Goal: Check status: Check status

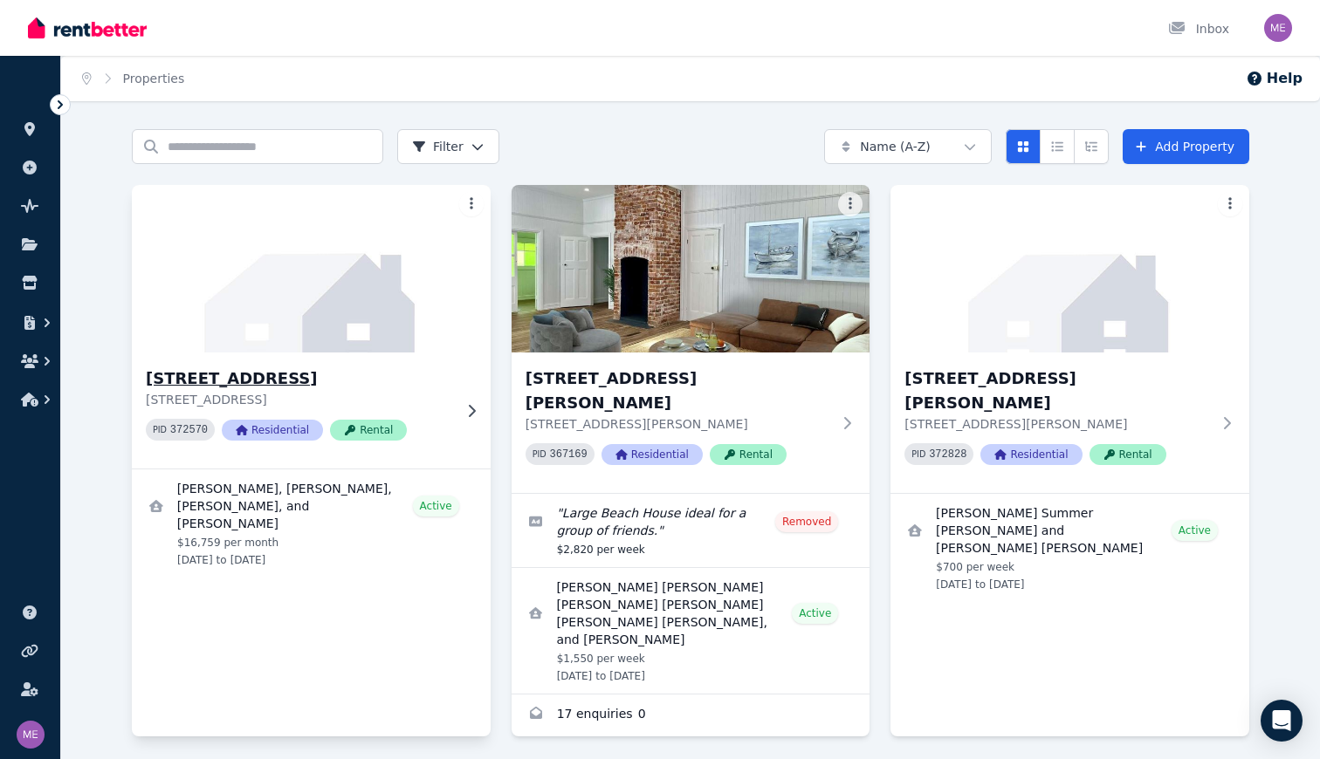
click at [307, 381] on h3 "[STREET_ADDRESS]" at bounding box center [299, 379] width 306 height 24
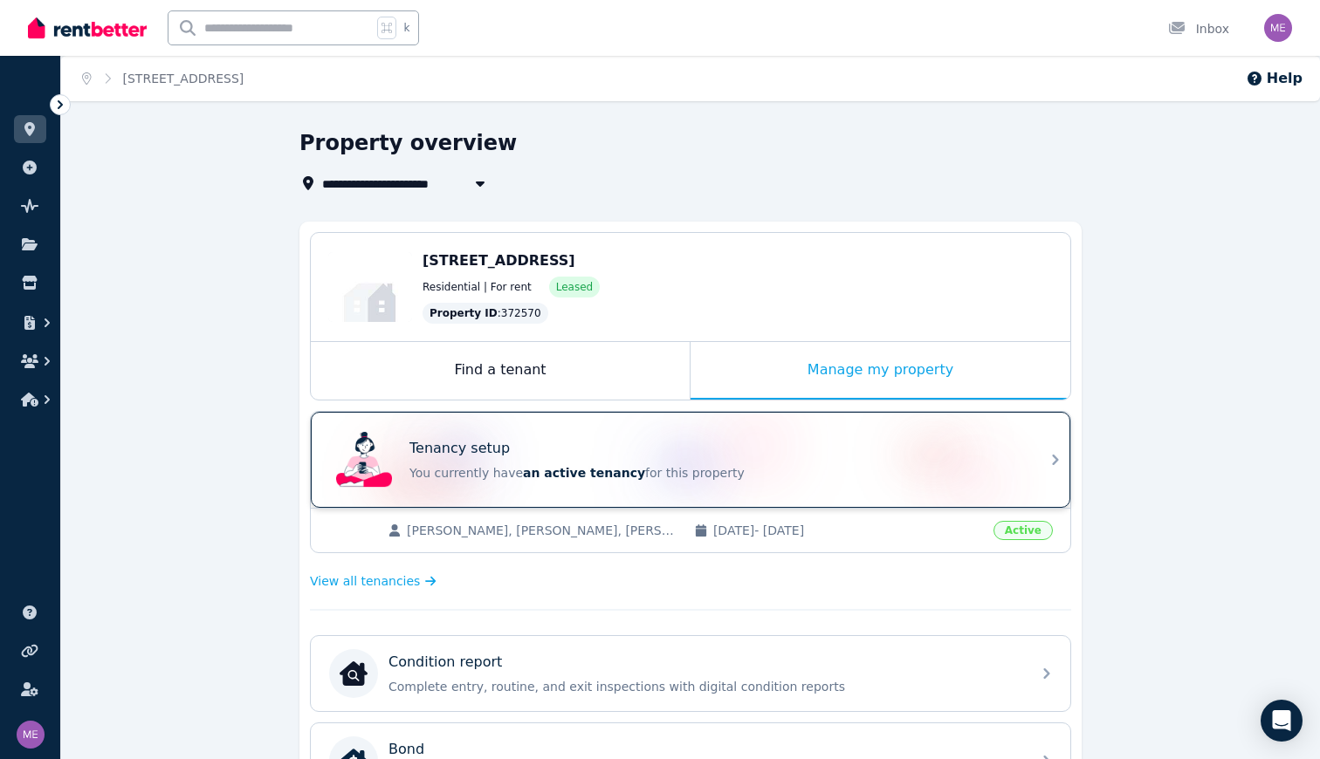
click at [767, 447] on div "Tenancy setup" at bounding box center [714, 448] width 611 height 21
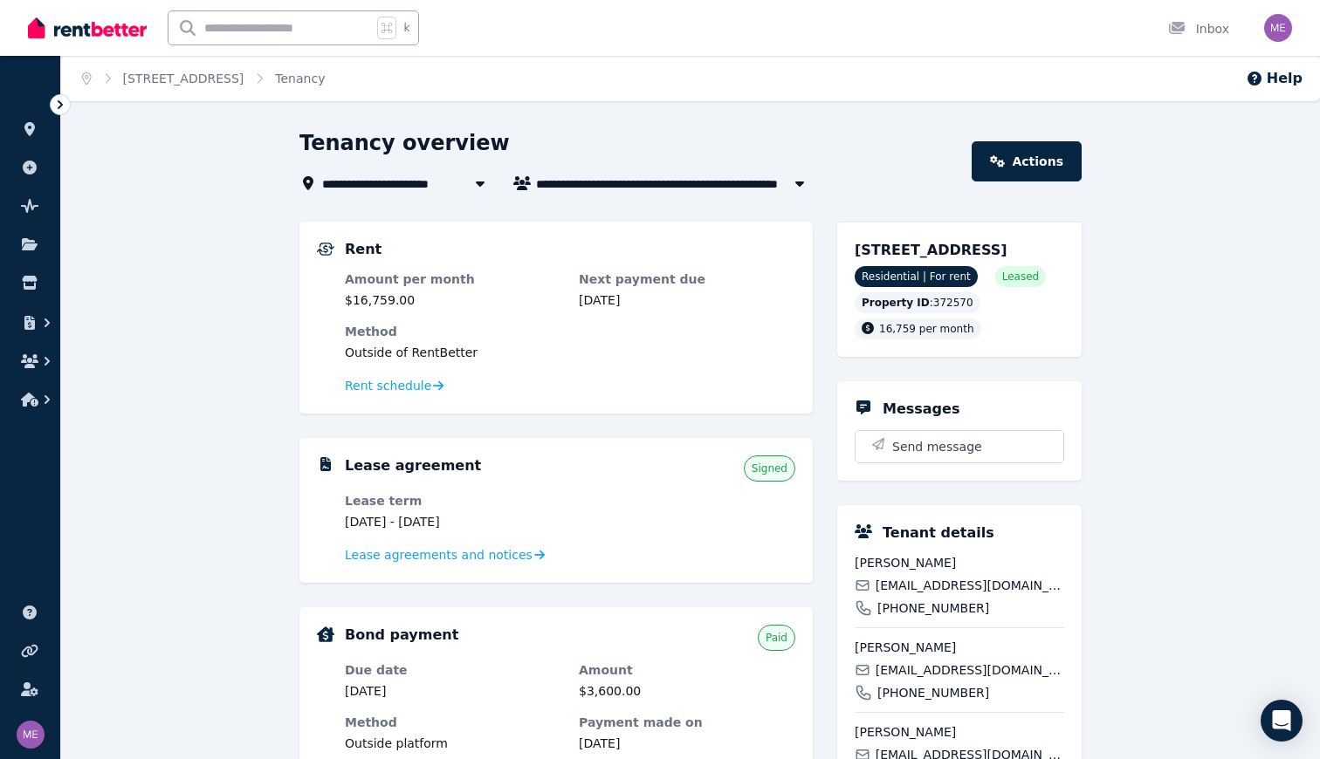
click at [631, 175] on span "[PERSON_NAME], [PERSON_NAME], [PERSON_NAME], and [PERSON_NAME]" at bounding box center [675, 183] width 279 height 21
type input "**********"
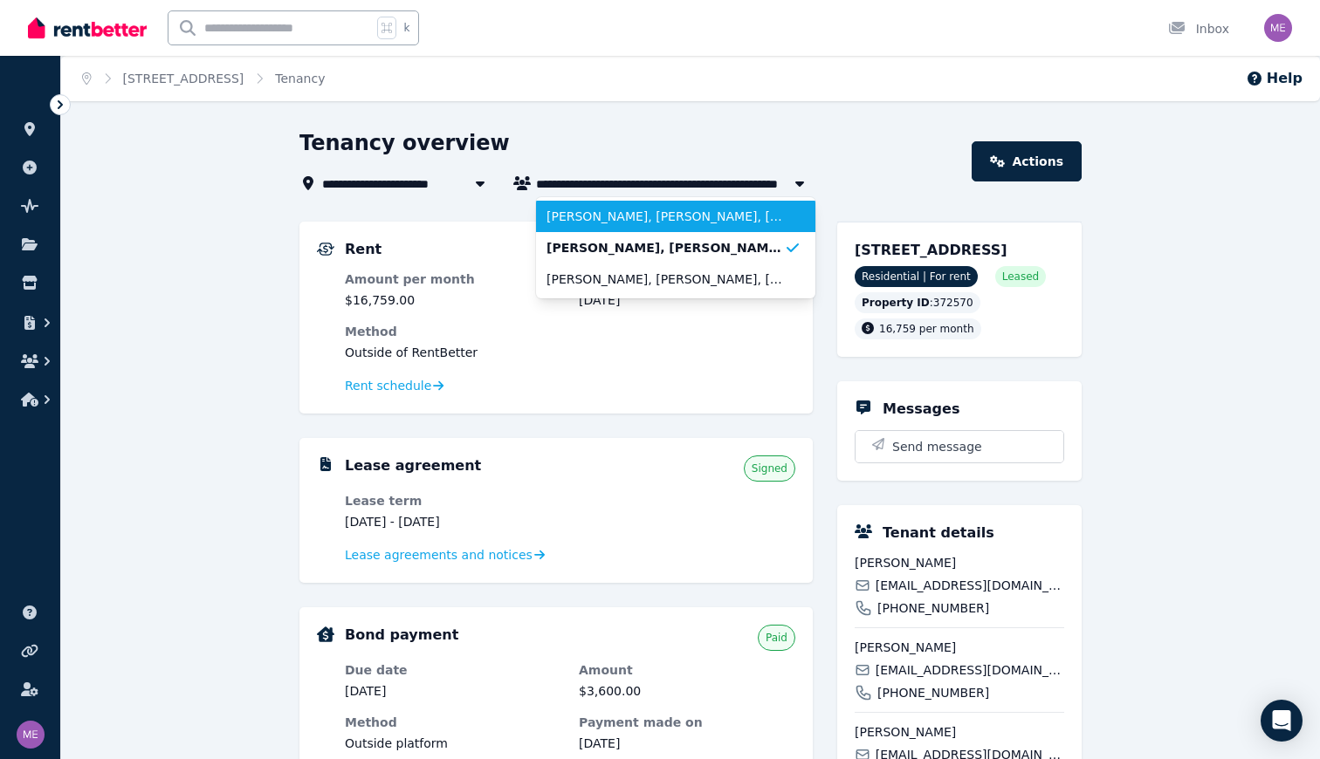
click at [622, 206] on li "[PERSON_NAME], [PERSON_NAME], [PERSON_NAME], [PERSON_NAME], [PERSON_NAME], and …" at bounding box center [675, 216] width 279 height 31
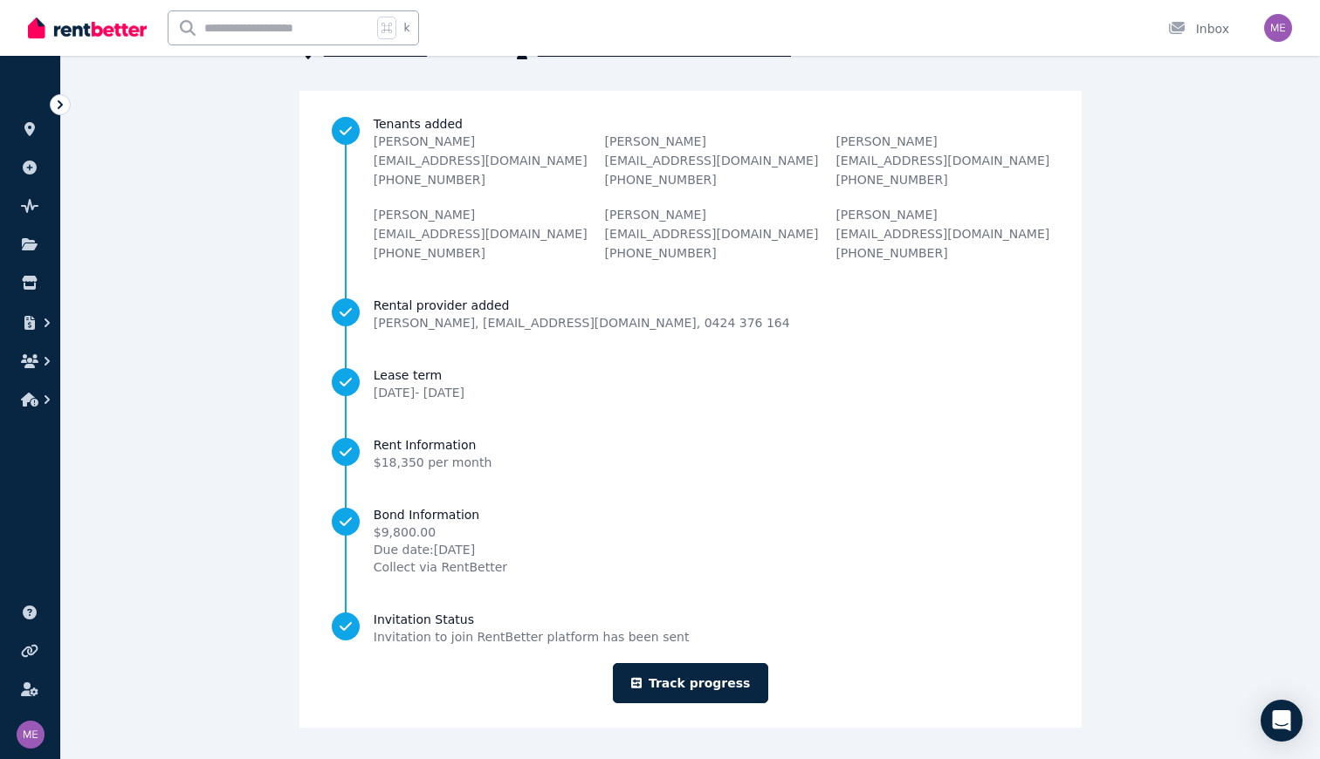
scroll to position [131, 0]
click at [689, 676] on link "Track progress" at bounding box center [691, 683] width 156 height 40
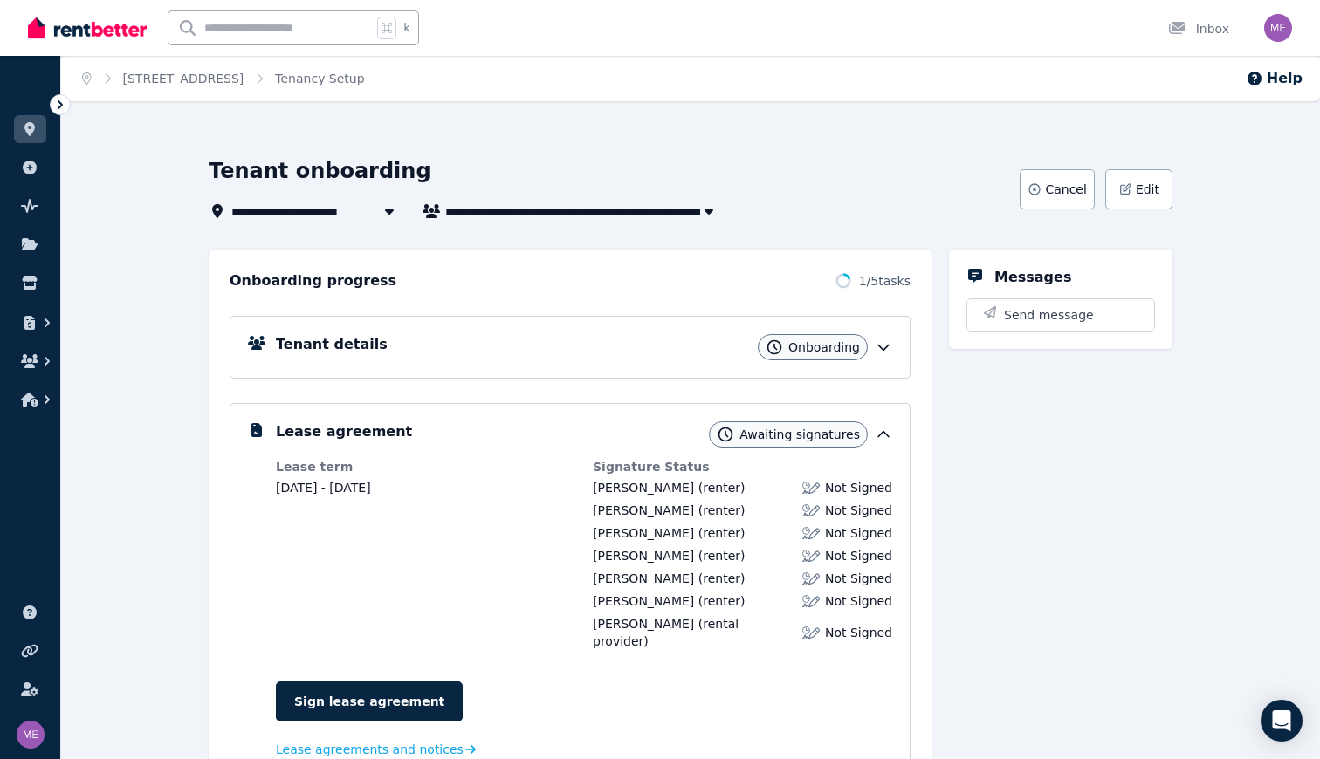
click at [885, 346] on icon at bounding box center [883, 347] width 17 height 17
